Goal: Transaction & Acquisition: Purchase product/service

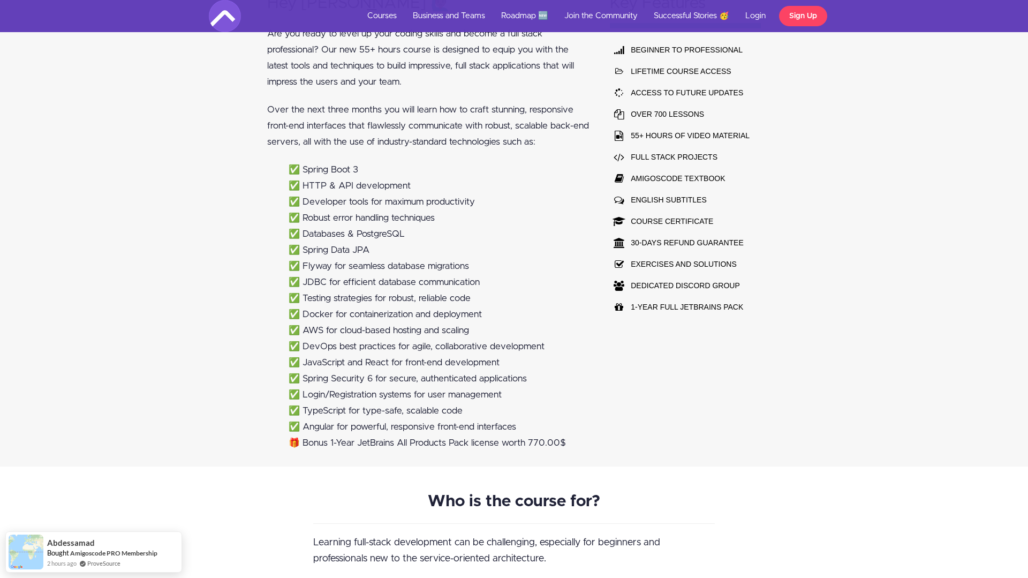
scroll to position [759, 0]
click at [370, 235] on li "✅ Databases & PostgreSQL" at bounding box center [439, 233] width 301 height 16
click at [356, 244] on li "✅ Spring Data JPA" at bounding box center [439, 250] width 301 height 16
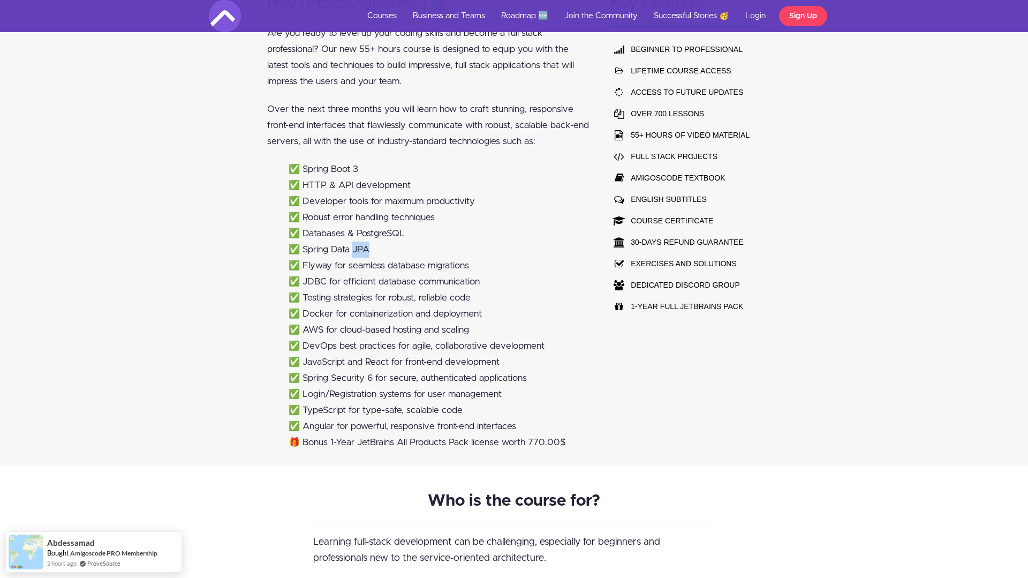
click at [356, 244] on li "✅ Spring Data JPA" at bounding box center [439, 250] width 301 height 16
click at [372, 232] on li "✅ Databases & PostgreSQL" at bounding box center [439, 233] width 301 height 16
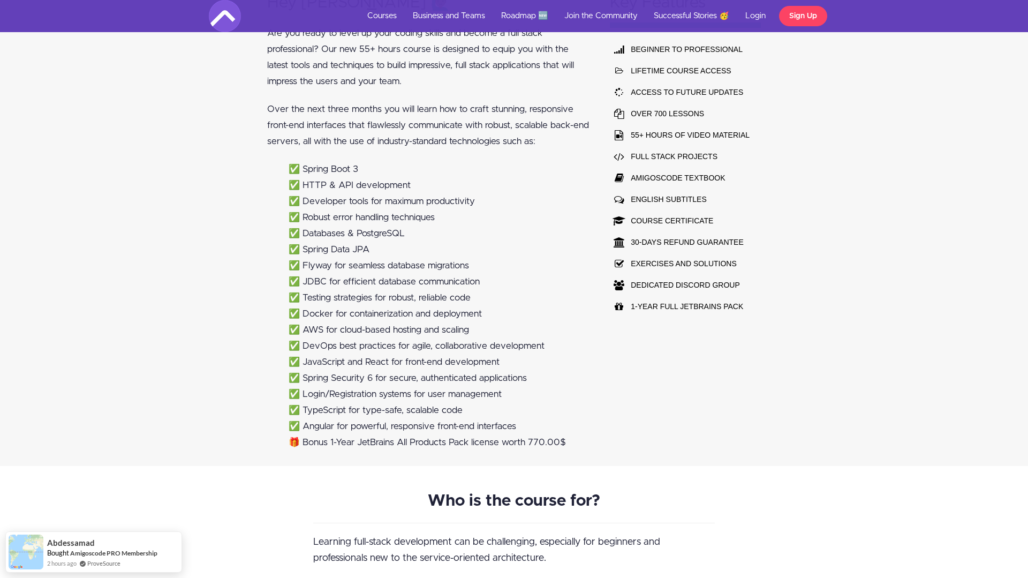
click at [364, 267] on li "✅ Flyway for seamless database migrations" at bounding box center [439, 266] width 301 height 16
click at [373, 284] on li "✅ JDBC for efficient database communication" at bounding box center [439, 282] width 301 height 16
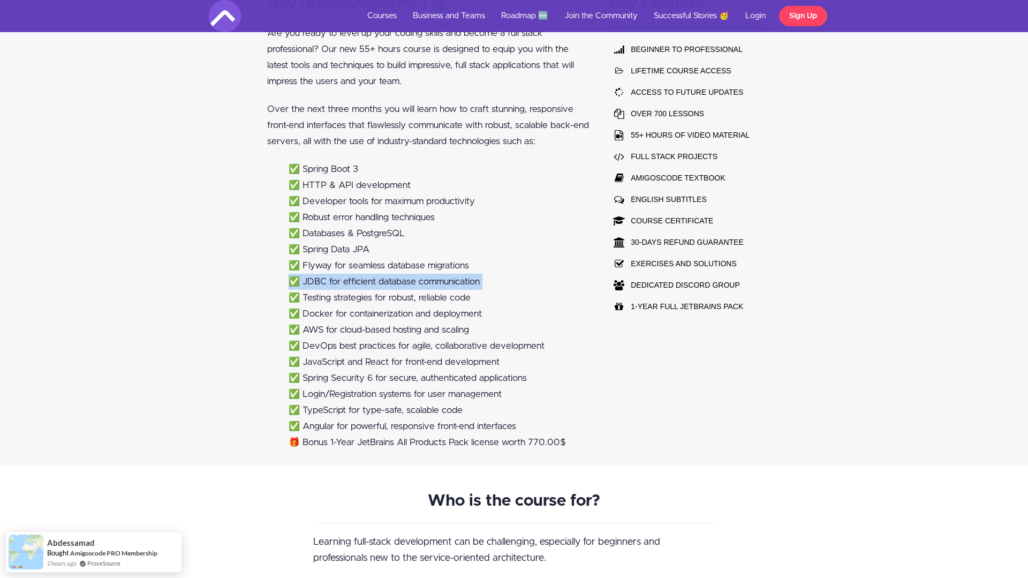
click at [373, 284] on li "✅ JDBC for efficient database communication" at bounding box center [439, 282] width 301 height 16
click at [374, 298] on li "✅ Testing strategies for robust, reliable code" at bounding box center [439, 298] width 301 height 16
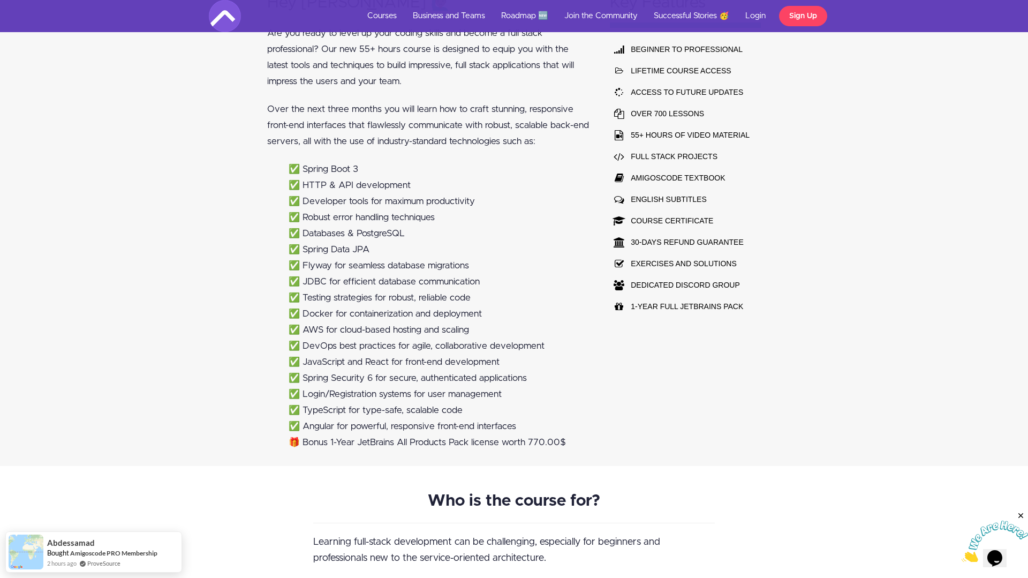
click at [374, 307] on li "✅ Docker for containerization and deployment" at bounding box center [439, 314] width 301 height 16
click at [377, 323] on li "✅ AWS for cloud-based hosting and scaling" at bounding box center [439, 330] width 301 height 16
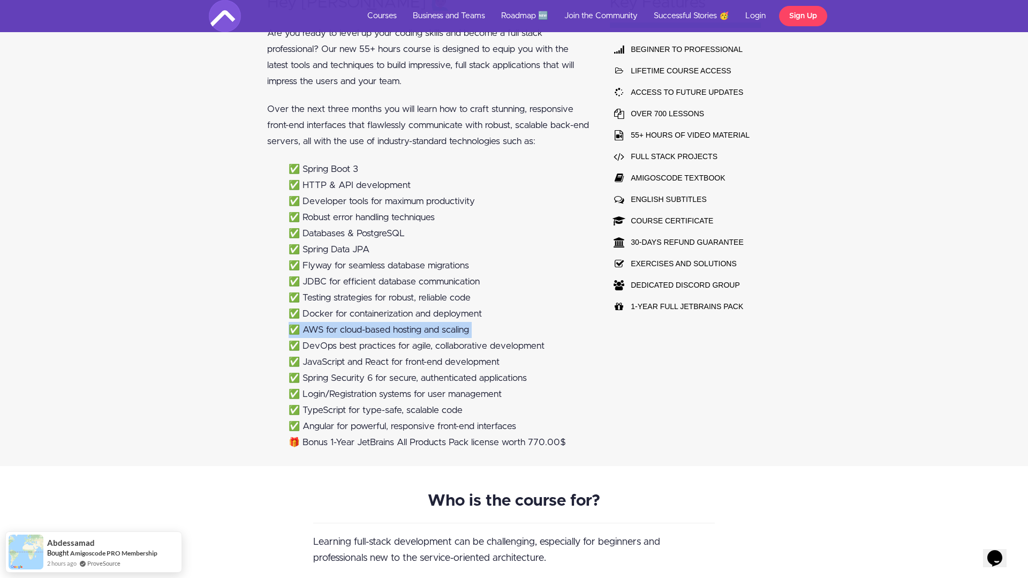
click at [377, 323] on li "✅ AWS for cloud-based hosting and scaling" at bounding box center [439, 330] width 301 height 16
click at [376, 338] on li "✅ DevOps best practices for agile, collaborative development" at bounding box center [439, 346] width 301 height 16
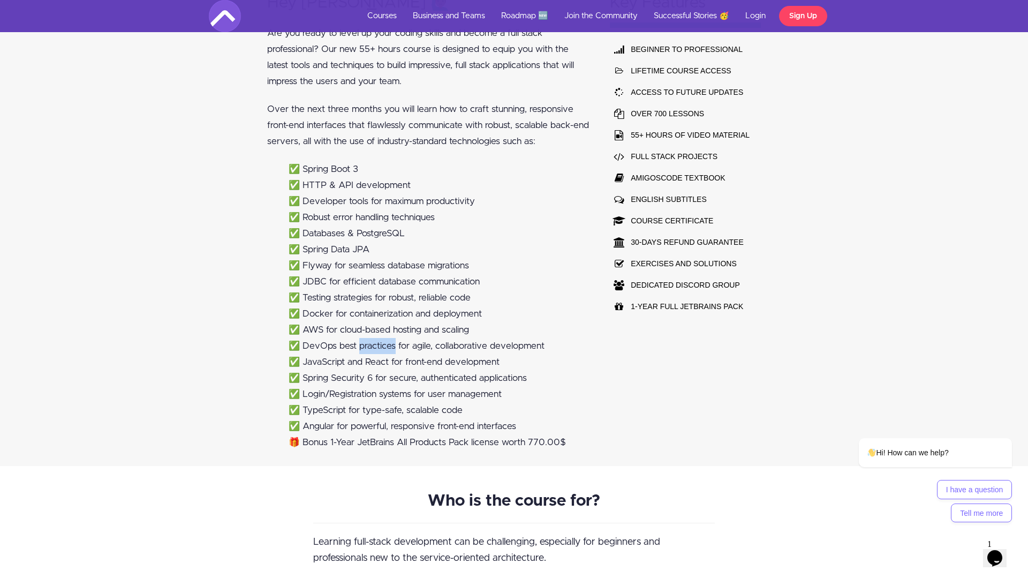
click at [376, 338] on li "✅ DevOps best practices for agile, collaborative development" at bounding box center [439, 346] width 301 height 16
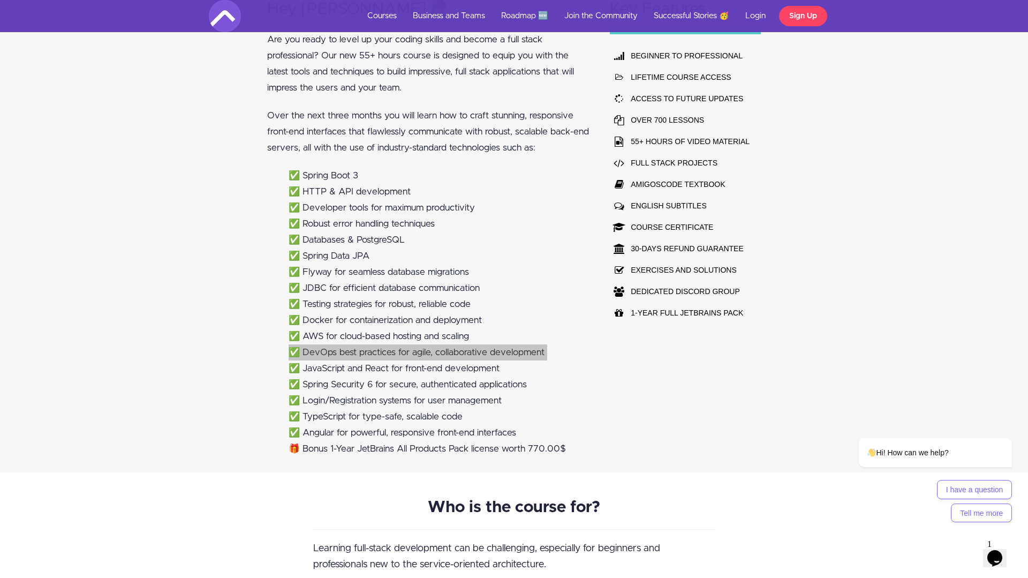
scroll to position [754, 0]
click at [421, 413] on li "✅ TypeScript for type-safe, scalable code" at bounding box center [439, 416] width 301 height 16
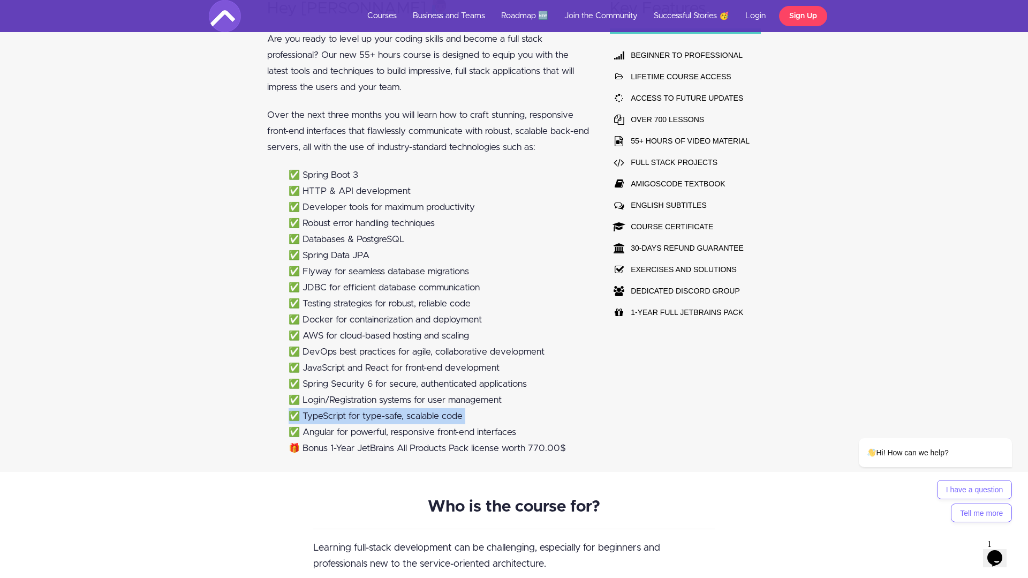
click at [421, 413] on li "✅ TypeScript for type-safe, scalable code" at bounding box center [439, 416] width 301 height 16
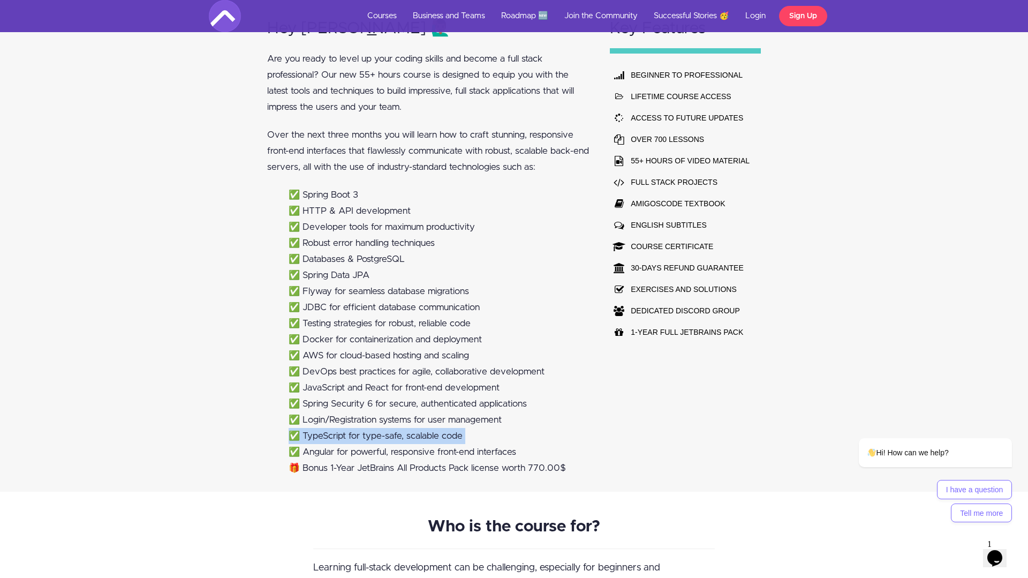
scroll to position [730, 0]
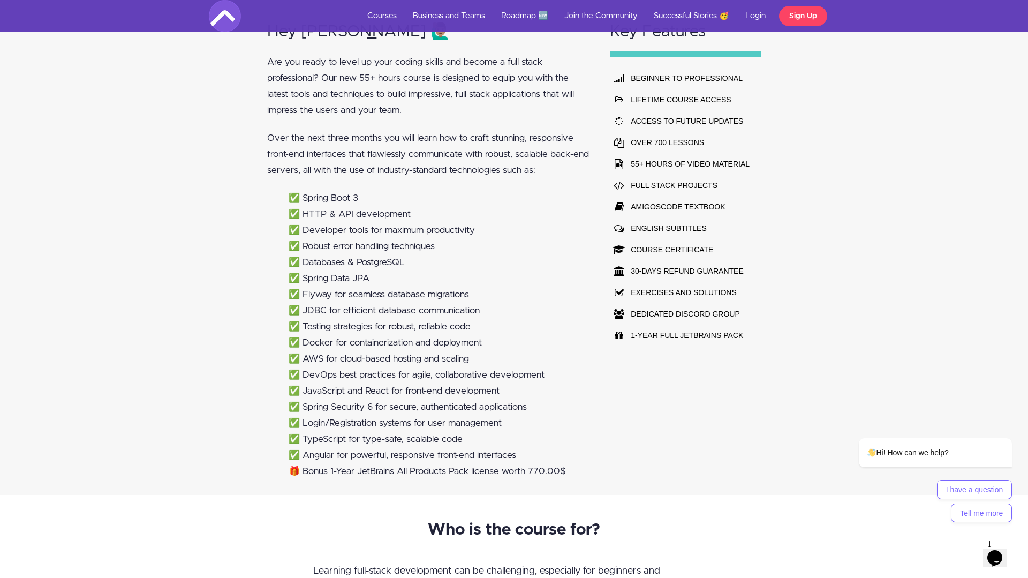
click at [357, 228] on li "✅ Developer tools for maximum productivity" at bounding box center [439, 230] width 301 height 16
click at [344, 251] on li "✅ Robust error handling techniques" at bounding box center [439, 246] width 301 height 16
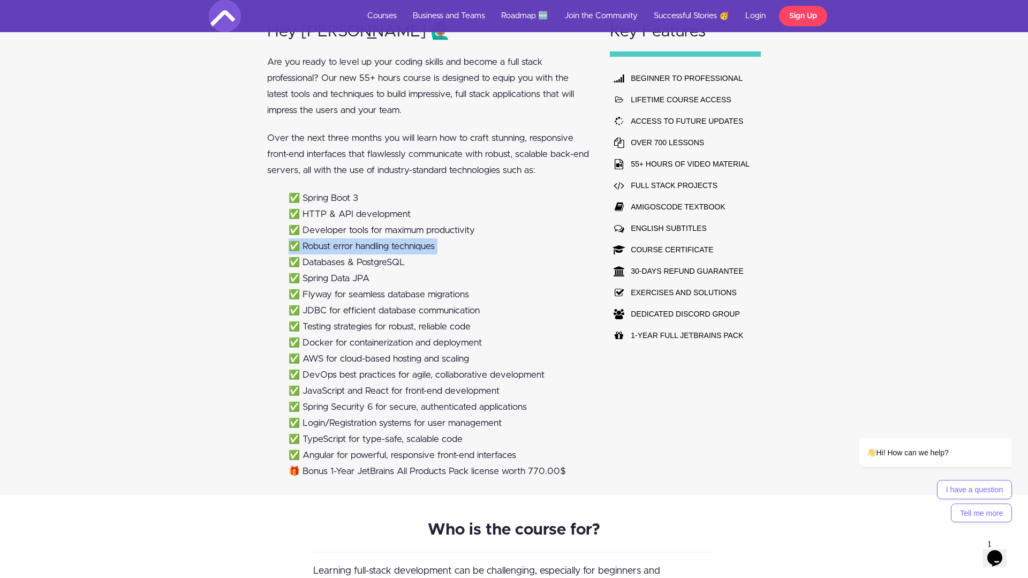
click at [344, 251] on li "✅ Robust error handling techniques" at bounding box center [439, 246] width 301 height 16
click at [340, 267] on li "✅ Databases & PostgreSQL" at bounding box center [439, 262] width 301 height 16
click at [341, 292] on li "✅ Flyway for seamless database migrations" at bounding box center [439, 295] width 301 height 16
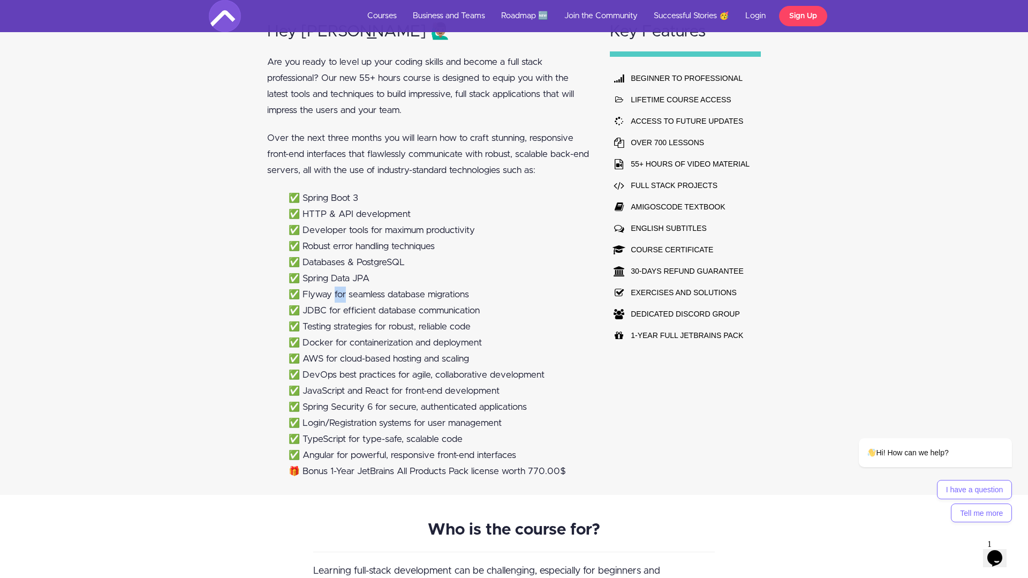
click at [341, 292] on li "✅ Flyway for seamless database migrations" at bounding box center [439, 295] width 301 height 16
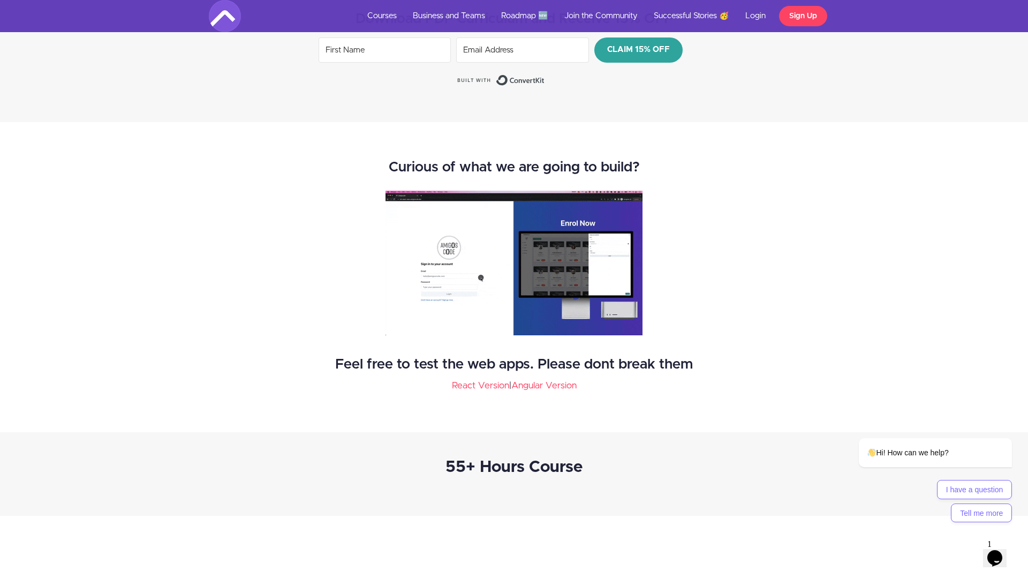
scroll to position [1512, 0]
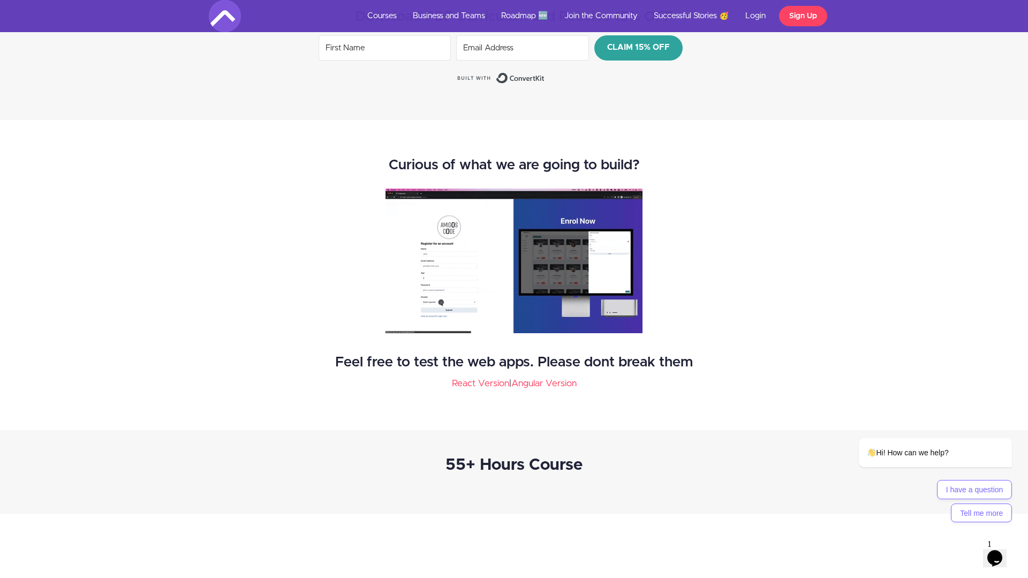
click at [462, 364] on h2 "Feel free to test the web apps. Please dont break them" at bounding box center [514, 363] width 402 height 16
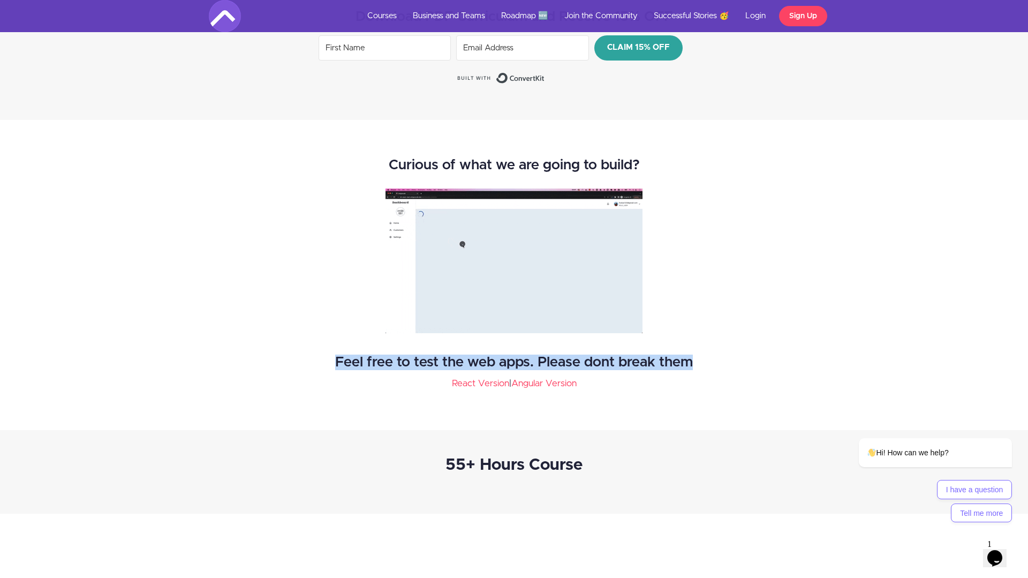
click at [462, 364] on h2 "Feel free to test the web apps. Please dont break them" at bounding box center [514, 363] width 402 height 16
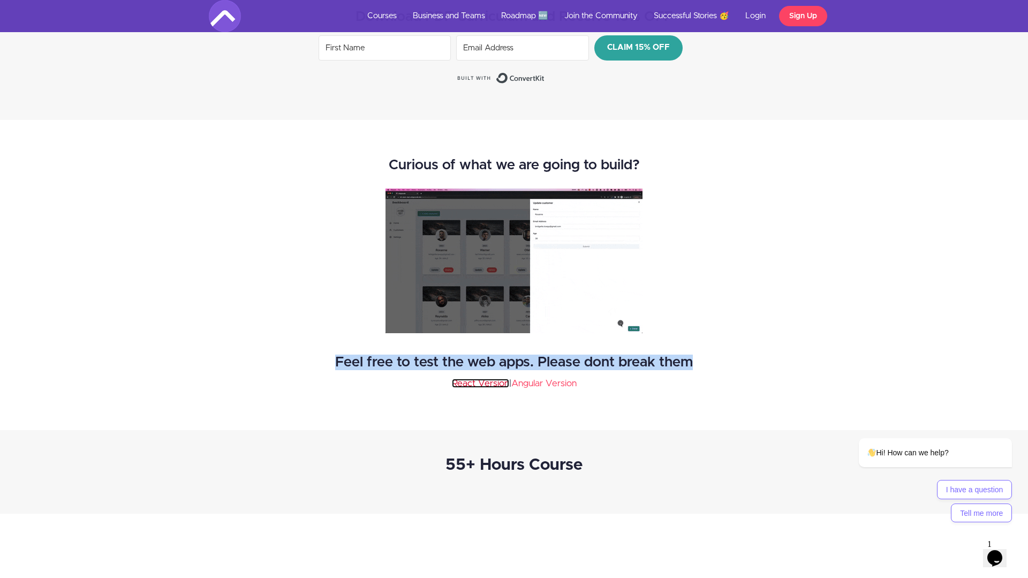
click at [474, 387] on link "React Version" at bounding box center [480, 383] width 57 height 9
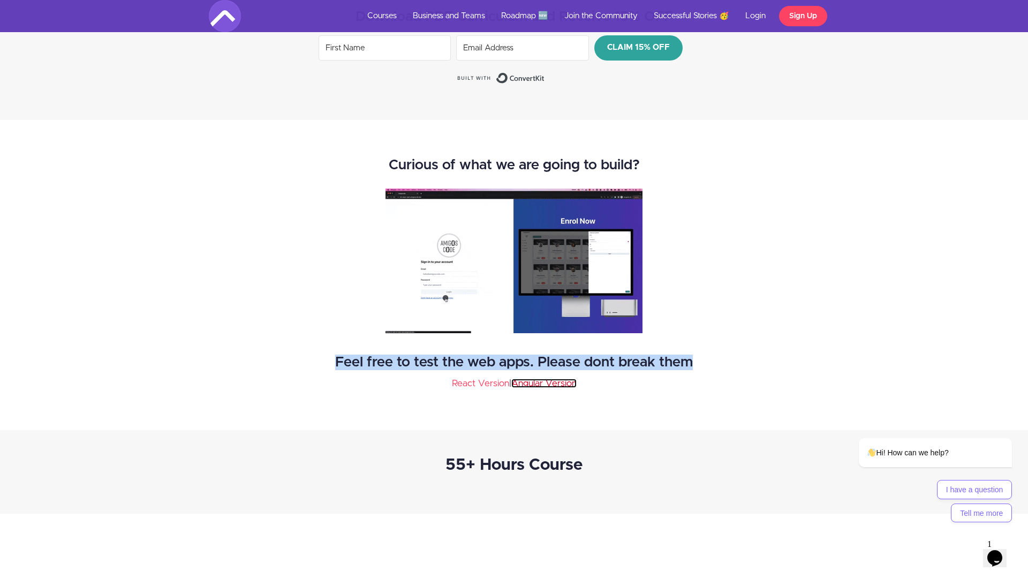
click at [561, 388] on link "Angular Version" at bounding box center [543, 383] width 65 height 9
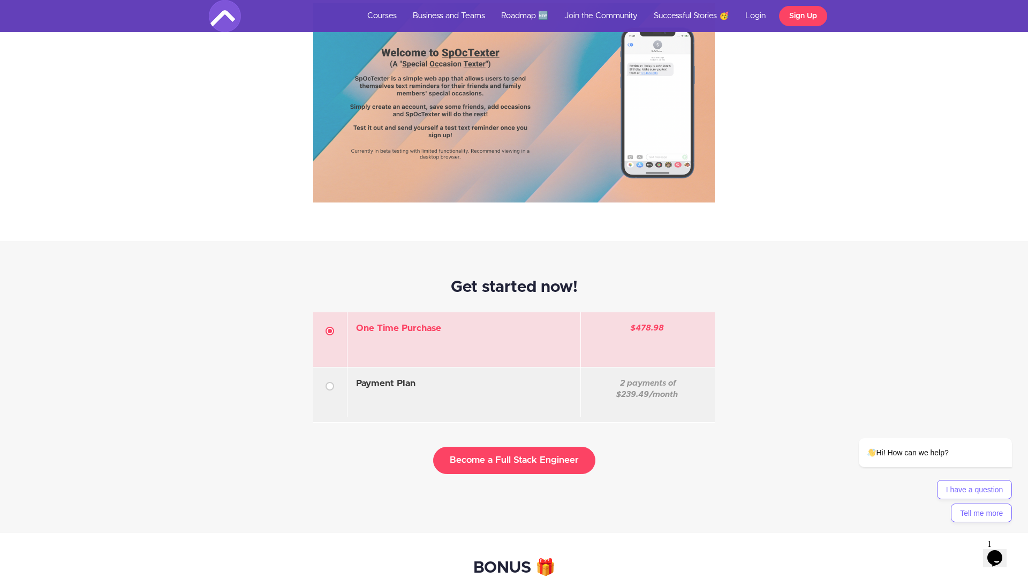
scroll to position [3021, 0]
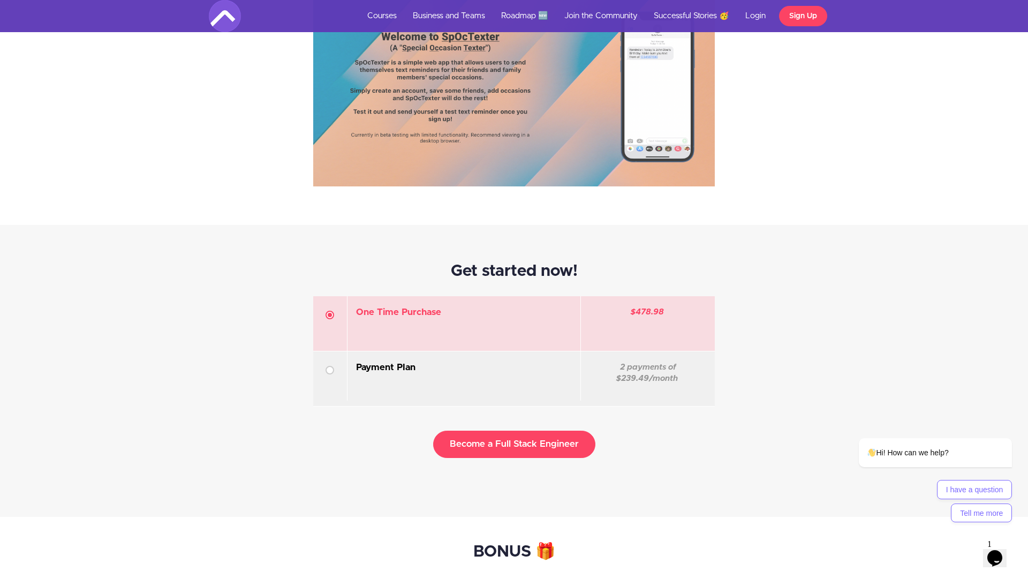
click at [497, 385] on p at bounding box center [464, 385] width 216 height 12
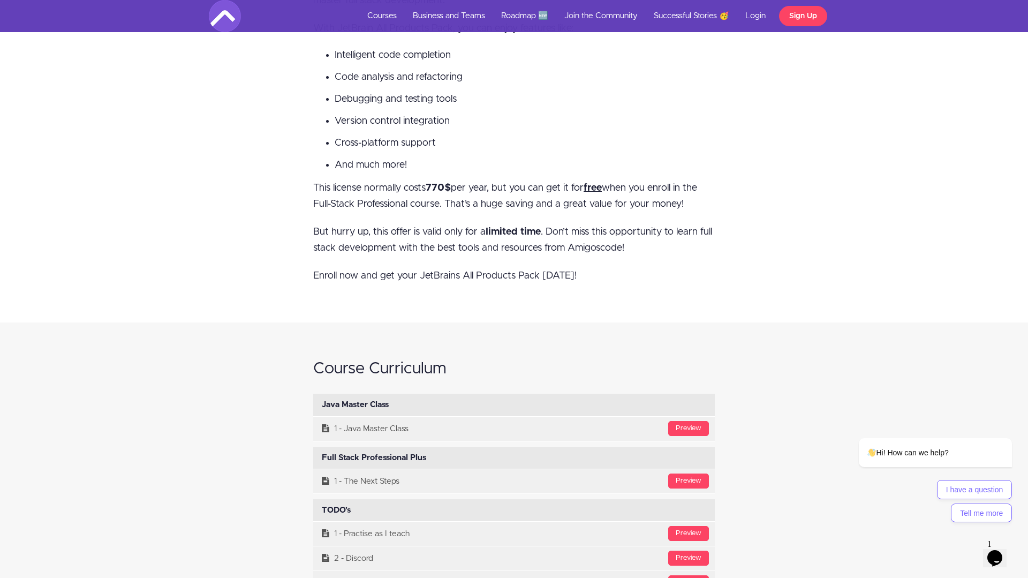
scroll to position [4007, 0]
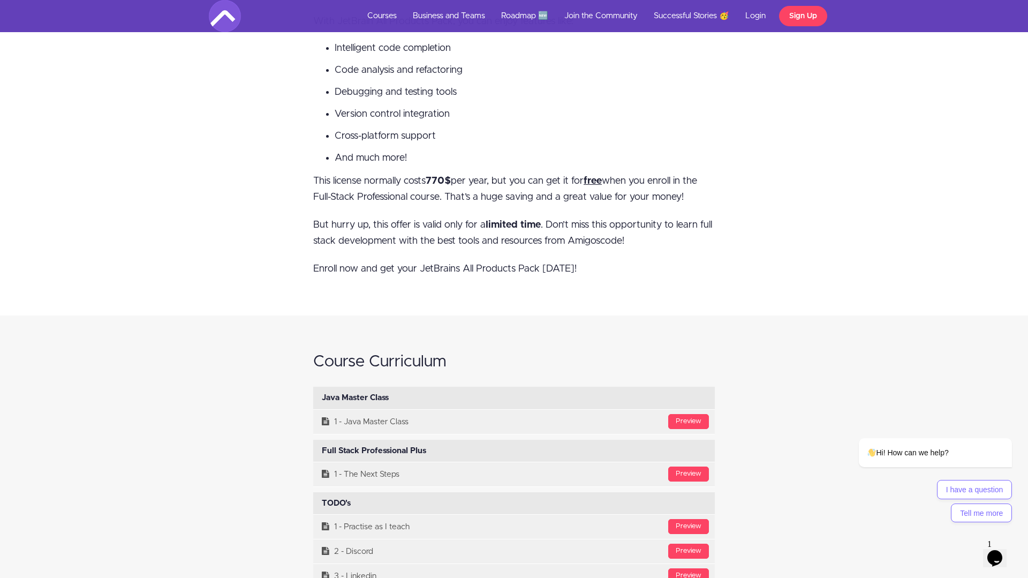
click at [593, 192] on p "This license normally costs 770$ per year, but you can get it for free when you…" at bounding box center [514, 189] width 402 height 32
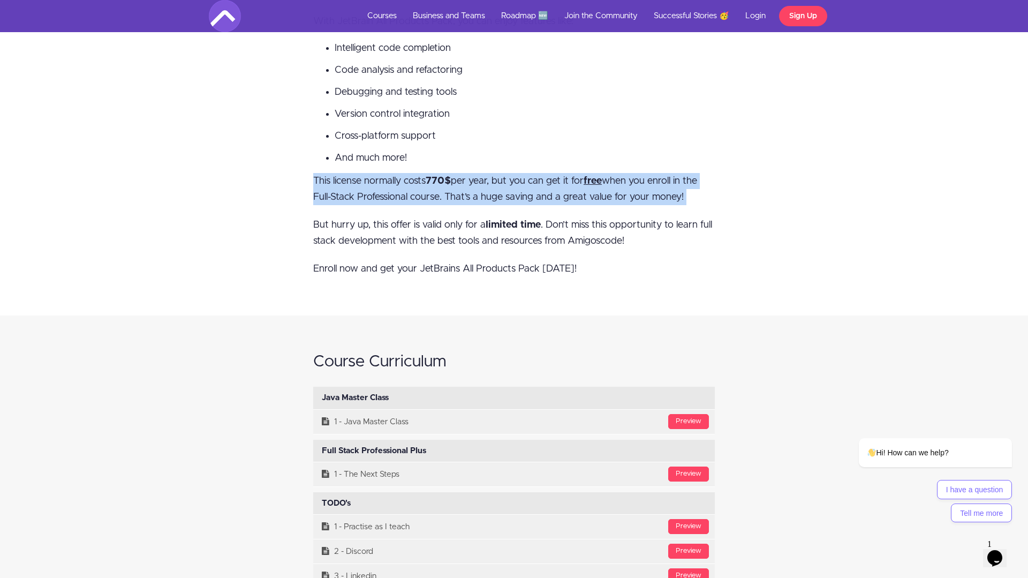
click at [593, 192] on p "This license normally costs 770$ per year, but you can get it for free when you…" at bounding box center [514, 189] width 402 height 32
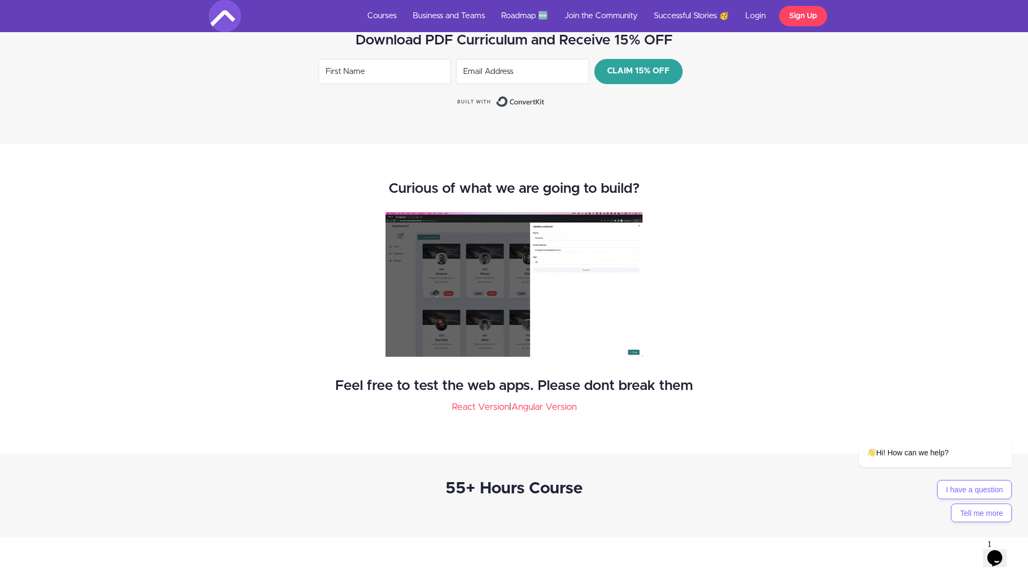
scroll to position [1306, 0]
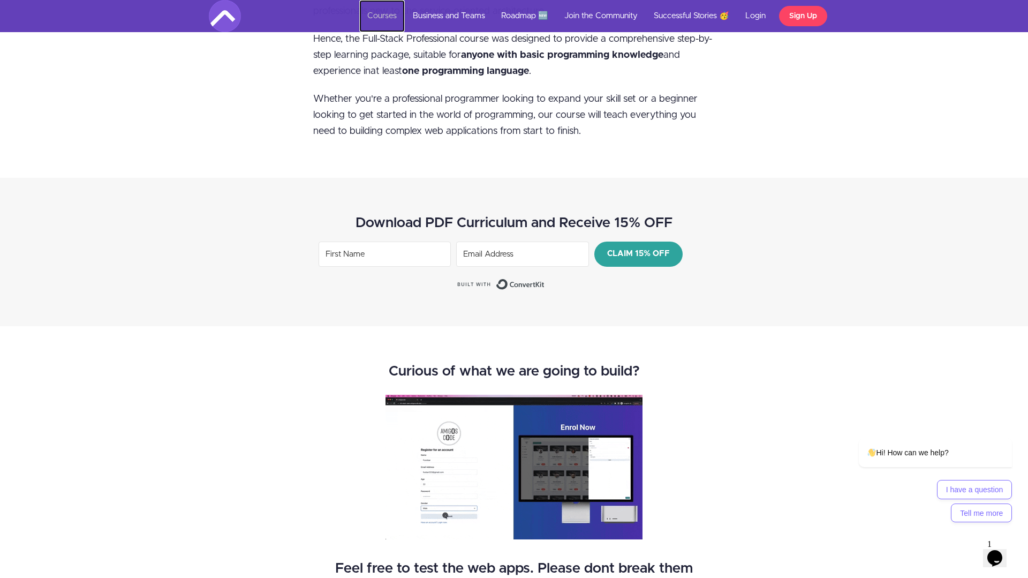
click at [393, 13] on link "Courses" at bounding box center [382, 16] width 46 height 32
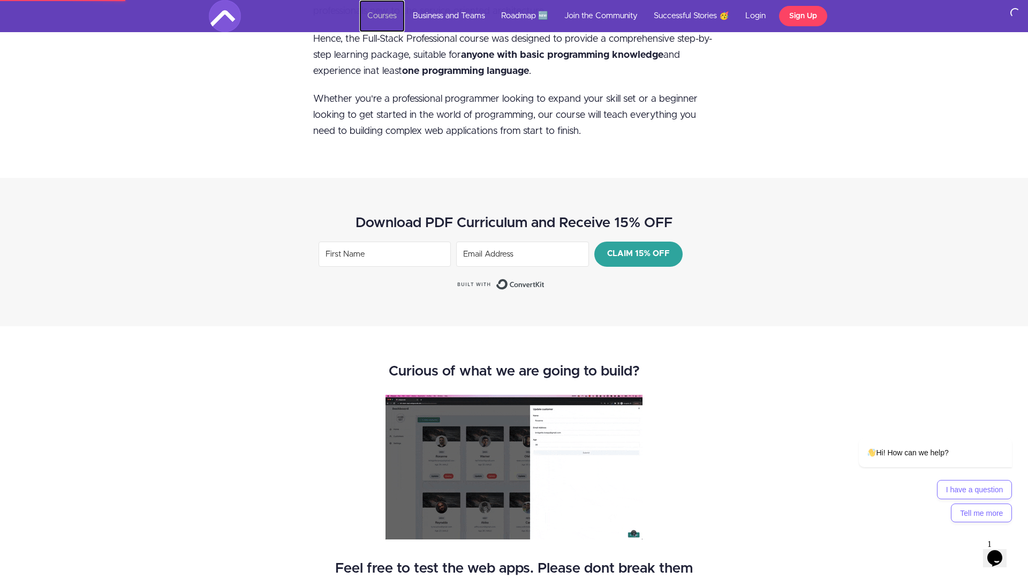
click at [390, 20] on link "Courses" at bounding box center [382, 16] width 46 height 32
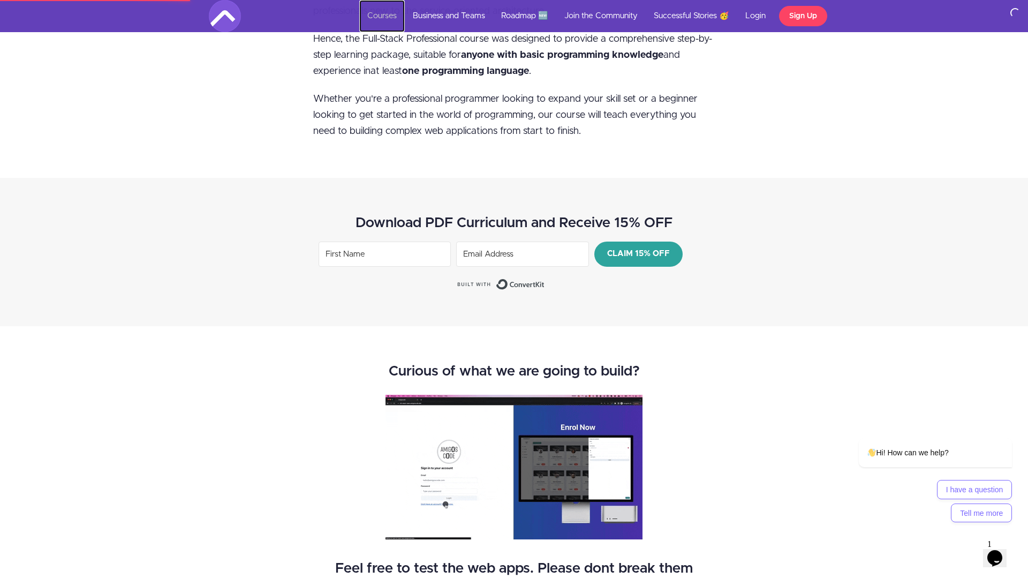
click at [393, 16] on link "Courses" at bounding box center [382, 16] width 46 height 32
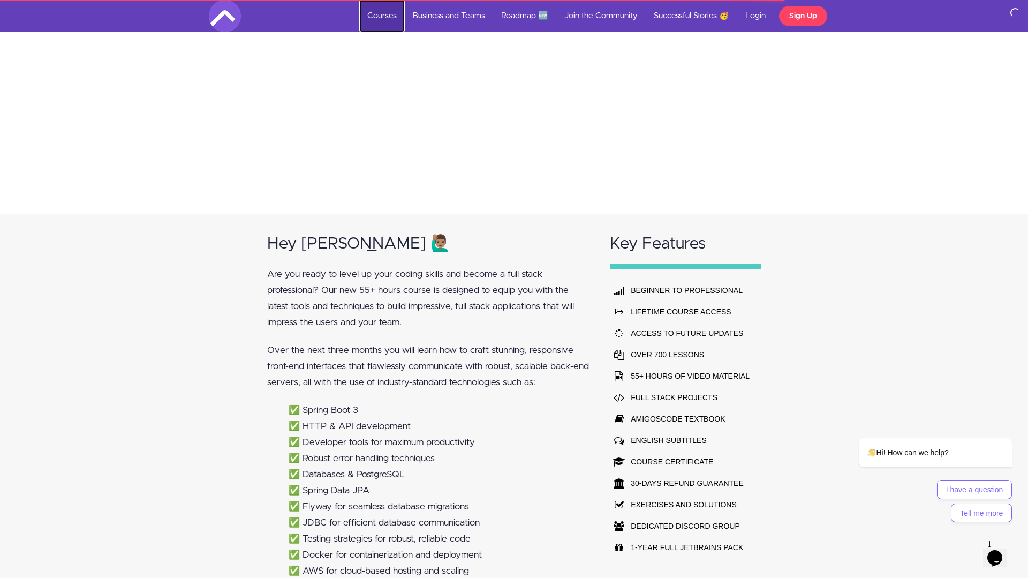
scroll to position [308, 0]
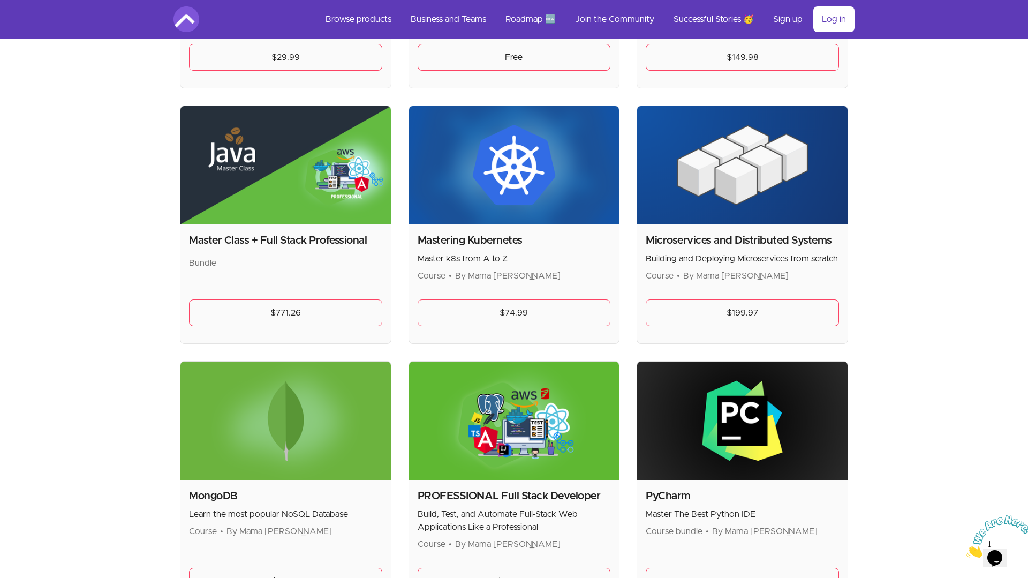
scroll to position [1792, 0]
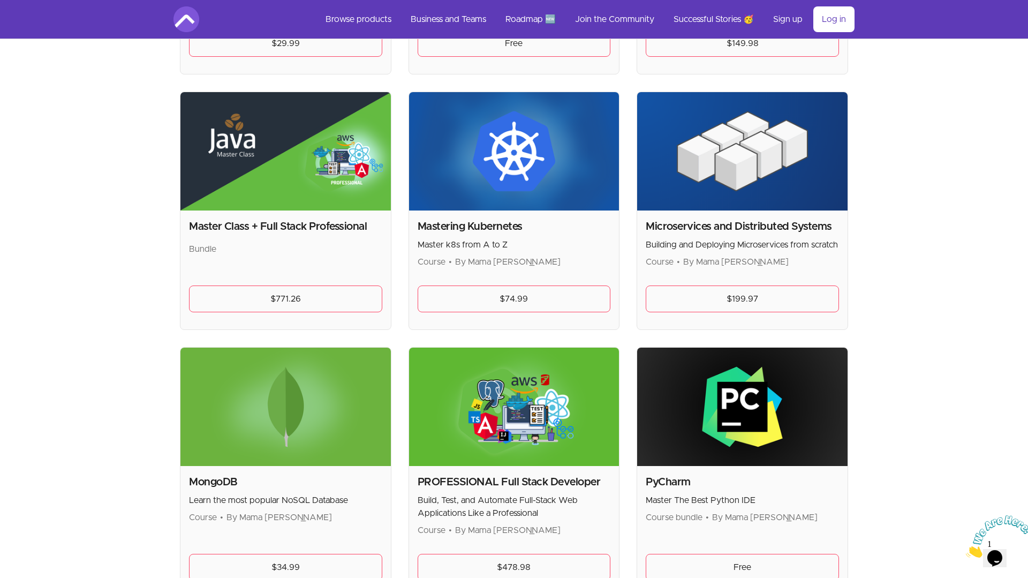
click at [346, 227] on h2 "Master Class + Full Stack Professional" at bounding box center [285, 226] width 193 height 15
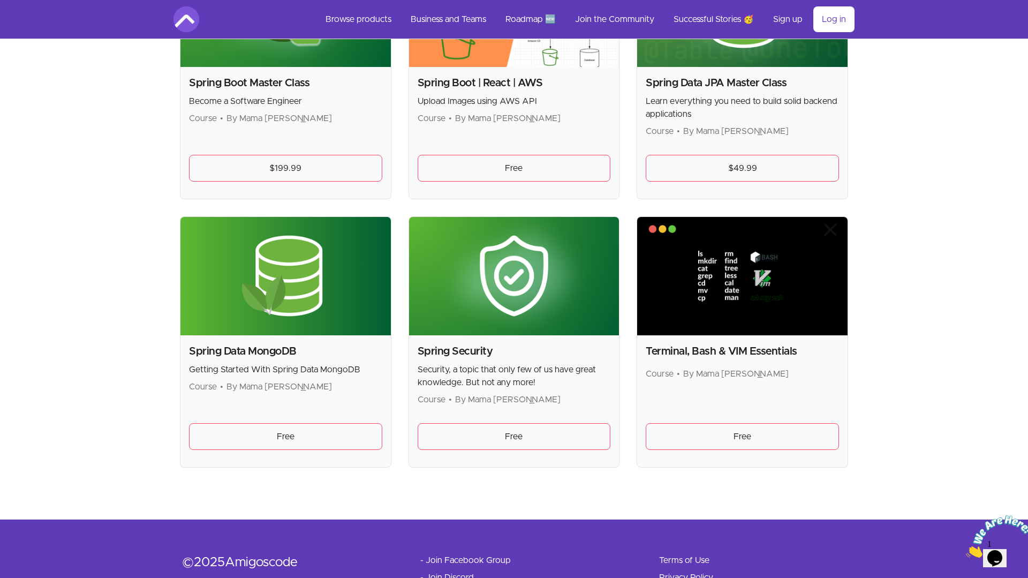
scroll to position [2785, 0]
